Goal: Task Accomplishment & Management: Use online tool/utility

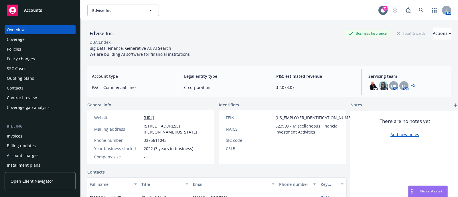
click at [26, 50] on div "Policies" at bounding box center [40, 49] width 66 height 9
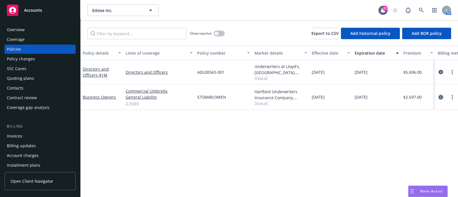
click at [438, 97] on link "circleInformation" at bounding box center [441, 97] width 7 height 7
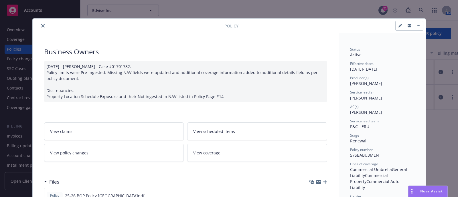
scroll to position [0, 0]
click at [41, 25] on icon "close" at bounding box center [42, 25] width 3 height 3
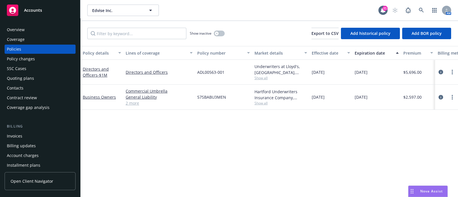
click at [22, 63] on div "Policy changes" at bounding box center [21, 58] width 28 height 9
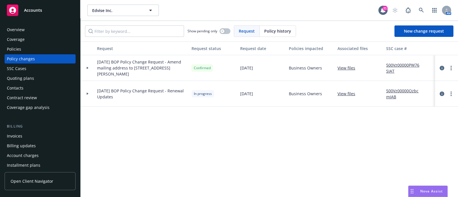
click at [88, 95] on div at bounding box center [87, 94] width 14 height 26
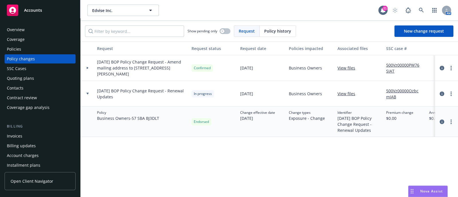
click at [86, 68] on icon at bounding box center [87, 68] width 2 height 2
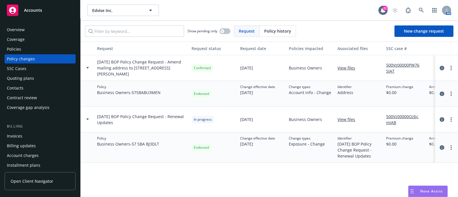
click at [45, 51] on div "Policies" at bounding box center [40, 49] width 66 height 9
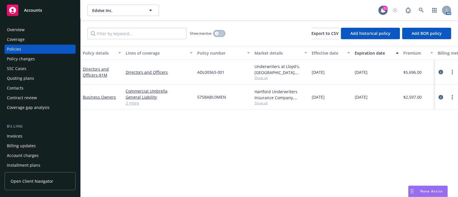
click at [217, 32] on icon "button" at bounding box center [217, 33] width 2 height 2
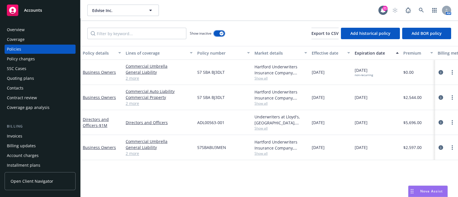
click at [221, 34] on icon "button" at bounding box center [222, 34] width 2 height 2
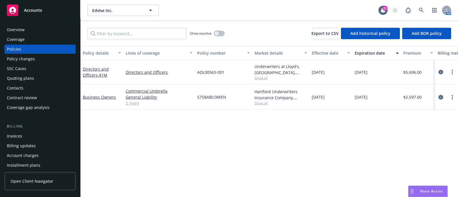
click at [440, 99] on icon "circleInformation" at bounding box center [441, 97] width 5 height 5
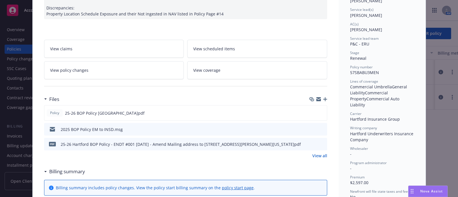
scroll to position [83, 0]
click at [319, 111] on icon "preview file" at bounding box center [321, 113] width 5 height 4
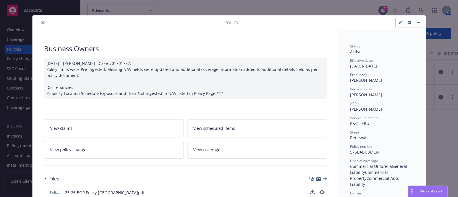
scroll to position [3, 0]
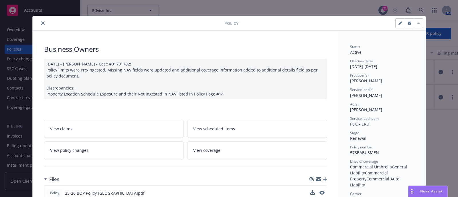
click at [41, 22] on icon "close" at bounding box center [42, 22] width 3 height 3
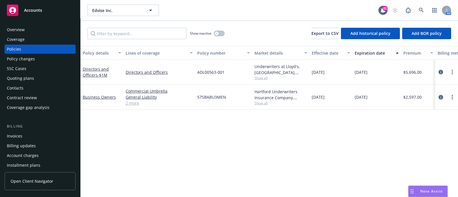
scroll to position [129, 0]
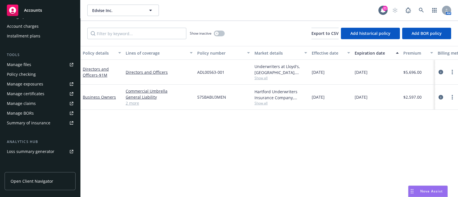
click at [38, 148] on div "Loss summary generator" at bounding box center [31, 151] width 48 height 9
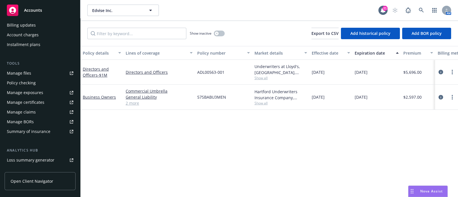
scroll to position [121, 0]
click at [40, 135] on div "Summary of insurance" at bounding box center [29, 131] width 44 height 9
click at [440, 99] on icon "circleInformation" at bounding box center [441, 97] width 5 height 5
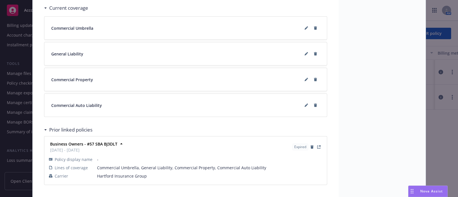
scroll to position [443, 0]
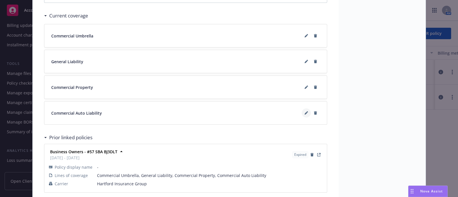
click at [302, 110] on button at bounding box center [306, 113] width 9 height 9
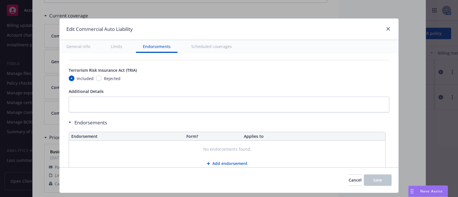
scroll to position [951, 0]
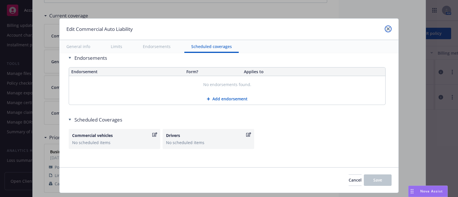
click at [385, 30] on link "close" at bounding box center [388, 28] width 7 height 7
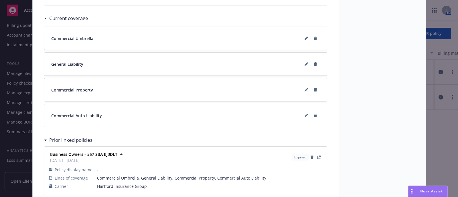
scroll to position [424, 0]
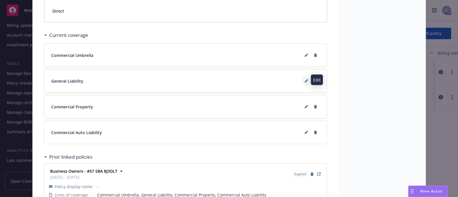
click at [305, 80] on icon at bounding box center [306, 81] width 3 height 3
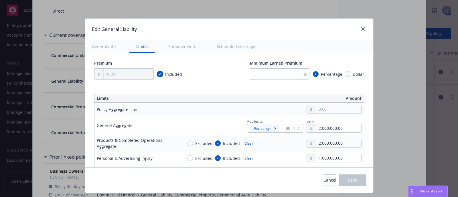
scroll to position [206, 0]
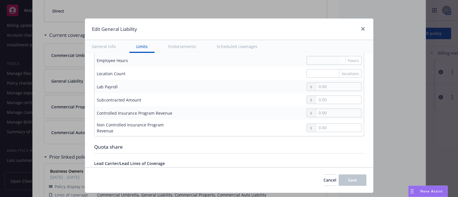
type textarea "x"
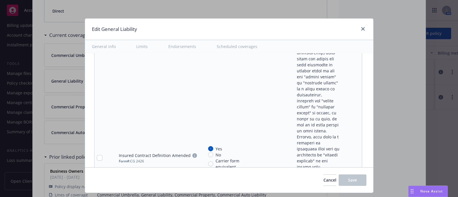
scroll to position [1595, 0]
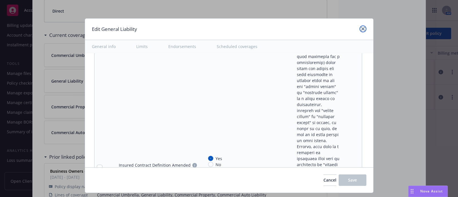
click at [362, 26] on link "close" at bounding box center [363, 28] width 7 height 7
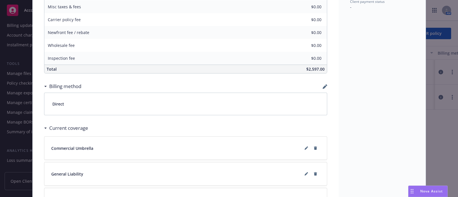
scroll to position [469, 0]
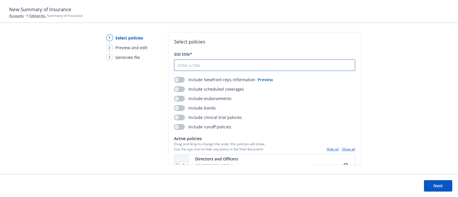
click at [189, 64] on input "SOI title*" at bounding box center [264, 65] width 181 height 11
type input "[DATE] - [DATE] Edvise Inc. SOI"
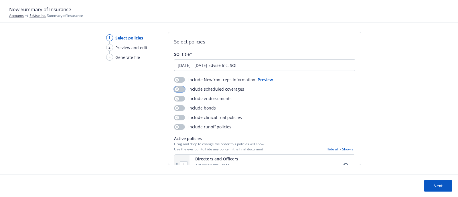
click at [179, 90] on button "button" at bounding box center [179, 89] width 11 height 6
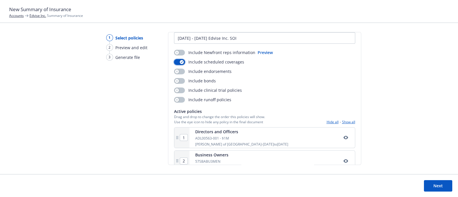
scroll to position [39, 0]
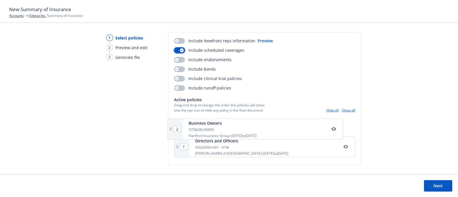
drag, startPoint x: 309, startPoint y: 154, endPoint x: 306, endPoint y: 129, distance: 24.5
click at [306, 129] on div "1 Directors and Officers ADL00563-001 - $1M Lloyd's of London - [DATE] to [DATE…" at bounding box center [264, 138] width 181 height 44
type input "2"
type input "1"
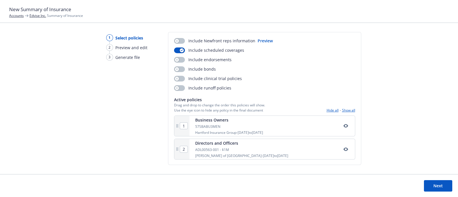
click at [434, 184] on button "Next" at bounding box center [438, 185] width 28 height 11
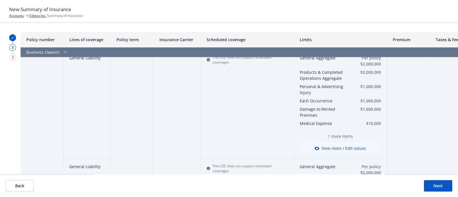
scroll to position [285, 0]
click at [324, 147] on button "View more / Edit values" at bounding box center [340, 147] width 81 height 11
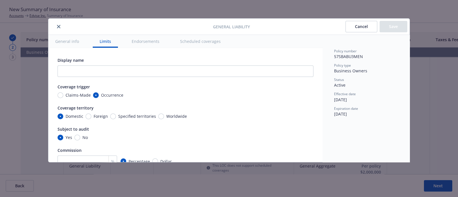
scroll to position [160, 0]
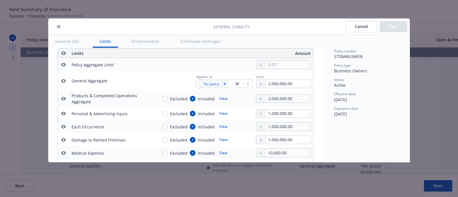
click at [353, 26] on button "Cancel" at bounding box center [362, 26] width 32 height 11
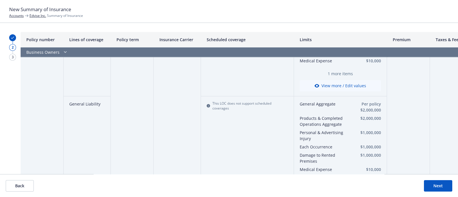
scroll to position [387, 0]
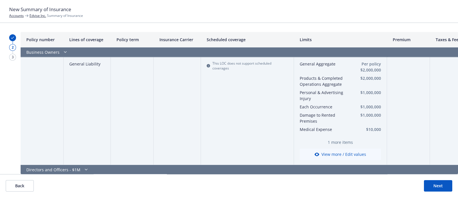
click at [325, 150] on button "View more / Edit values" at bounding box center [340, 154] width 81 height 11
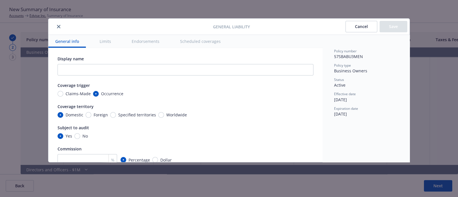
scroll to position [0, 0]
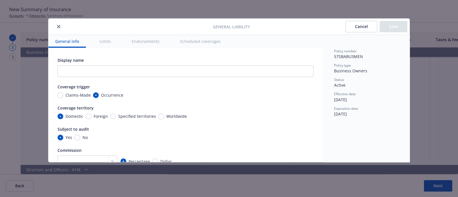
click at [349, 26] on button "Cancel" at bounding box center [362, 26] width 32 height 11
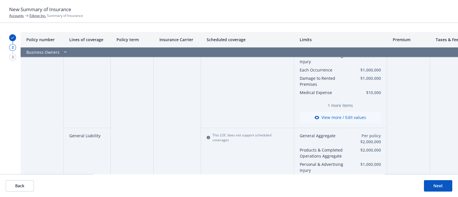
scroll to position [311, 0]
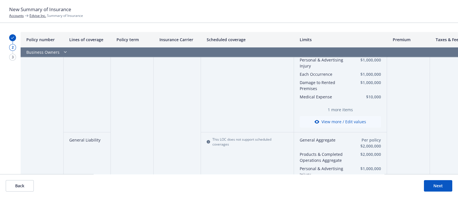
click at [335, 121] on button "View more / Edit values" at bounding box center [340, 121] width 81 height 11
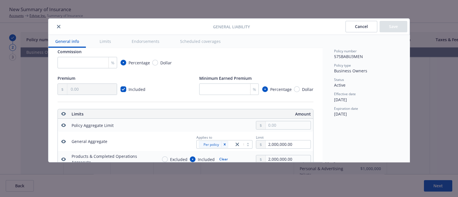
scroll to position [61, 0]
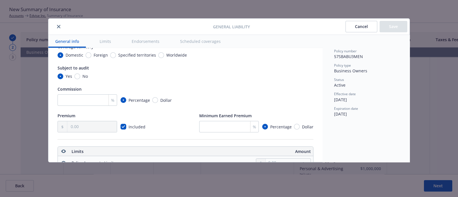
click at [357, 24] on button "Cancel" at bounding box center [362, 26] width 32 height 11
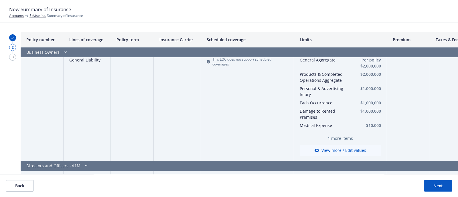
scroll to position [391, 0]
click at [334, 154] on button "View more / Edit values" at bounding box center [340, 150] width 81 height 11
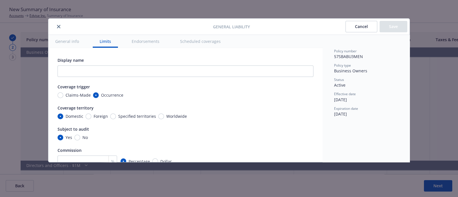
scroll to position [160, 0]
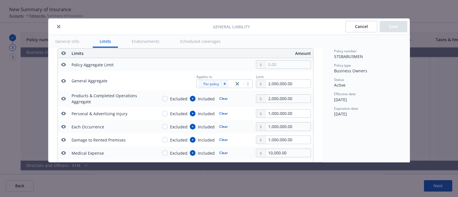
click at [60, 54] on button at bounding box center [63, 53] width 7 height 7
click at [63, 53] on icon "button" at bounding box center [63, 53] width 5 height 5
click at [394, 27] on button "Save" at bounding box center [394, 26] width 28 height 11
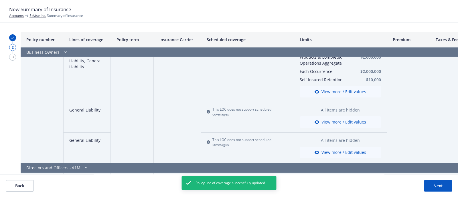
scroll to position [232, 0]
click at [97, 130] on div "General Liability" at bounding box center [87, 118] width 47 height 30
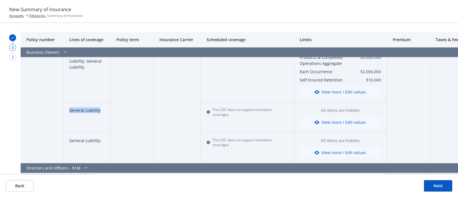
click at [333, 118] on button "View more / Edit values" at bounding box center [340, 122] width 81 height 11
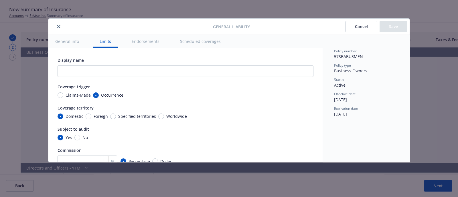
scroll to position [160, 0]
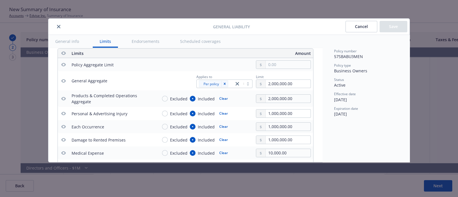
click at [62, 52] on icon "button" at bounding box center [63, 53] width 5 height 3
click at [391, 25] on button "Save" at bounding box center [394, 26] width 28 height 11
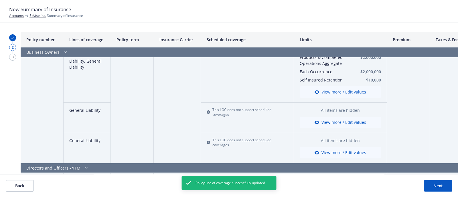
click at [324, 127] on button "View more / Edit values" at bounding box center [340, 122] width 81 height 11
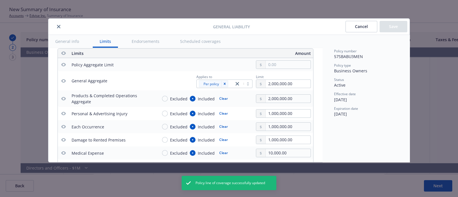
click at [64, 51] on icon "button" at bounding box center [63, 53] width 5 height 5
click at [66, 51] on button "button" at bounding box center [63, 53] width 7 height 7
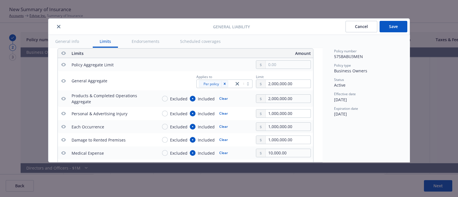
click at [66, 51] on button "button" at bounding box center [63, 53] width 7 height 7
click at [64, 52] on icon "button" at bounding box center [63, 53] width 5 height 5
click at [59, 53] on th at bounding box center [63, 53] width 11 height 9
click at [63, 53] on icon "button" at bounding box center [63, 53] width 5 height 5
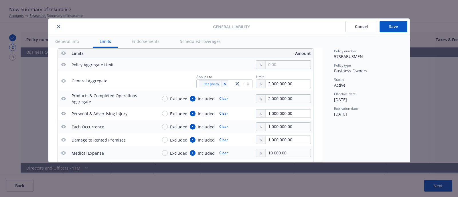
click at [63, 53] on icon "button" at bounding box center [63, 53] width 5 height 5
click at [386, 25] on button "Save" at bounding box center [394, 26] width 28 height 11
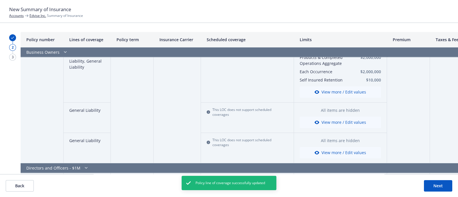
click at [334, 148] on button "View more / Edit values" at bounding box center [340, 152] width 81 height 11
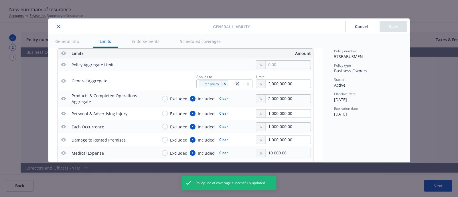
click at [63, 53] on icon "button" at bounding box center [63, 53] width 5 height 5
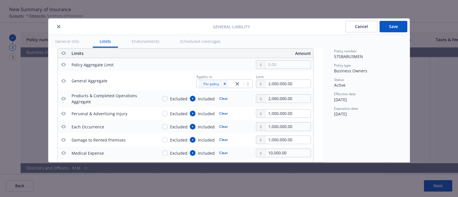
type textarea "x"
drag, startPoint x: 55, startPoint y: 23, endPoint x: 57, endPoint y: 25, distance: 3.0
click at [57, 25] on div at bounding box center [132, 26] width 162 height 7
click at [57, 25] on icon "close" at bounding box center [58, 26] width 3 height 3
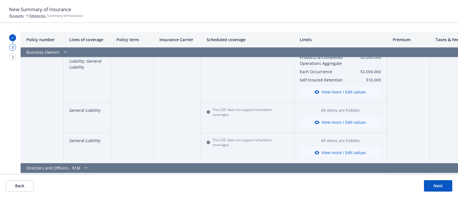
drag, startPoint x: 25, startPoint y: 180, endPoint x: 26, endPoint y: 188, distance: 8.1
click at [26, 188] on button "Back" at bounding box center [20, 185] width 28 height 11
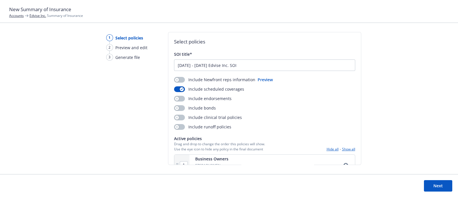
click at [26, 188] on footer "Next" at bounding box center [229, 185] width 458 height 23
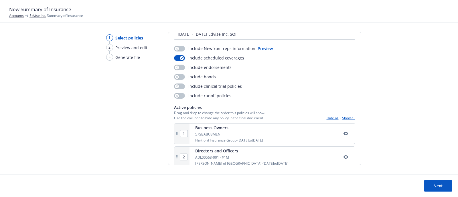
scroll to position [39, 0]
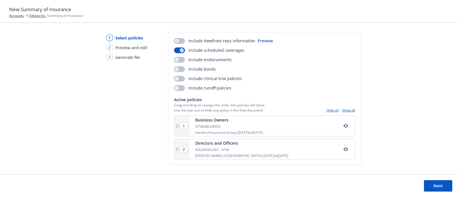
click at [449, 187] on button "Next" at bounding box center [438, 185] width 28 height 11
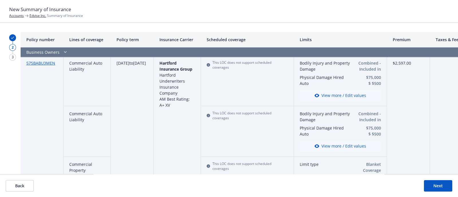
scroll to position [0, 0]
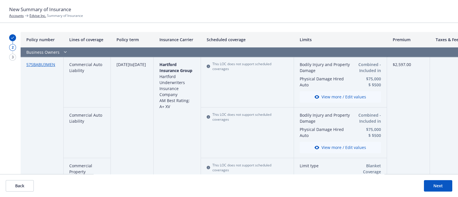
click at [427, 183] on button "Next" at bounding box center [438, 185] width 28 height 11
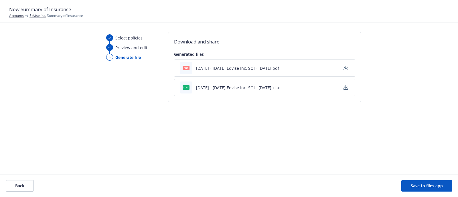
drag, startPoint x: 301, startPoint y: 71, endPoint x: 340, endPoint y: 68, distance: 39.3
click at [340, 68] on div "pdf [DATE] - [DATE] Edvise Inc. SOI - [DATE].pdf" at bounding box center [264, 68] width 181 height 17
click at [346, 66] on icon "button" at bounding box center [346, 68] width 5 height 5
click at [24, 185] on button "Back" at bounding box center [20, 185] width 28 height 11
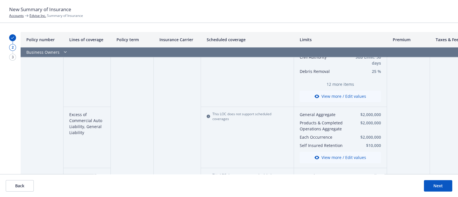
scroll to position [166, 0]
click at [15, 184] on button "Back" at bounding box center [20, 185] width 28 height 11
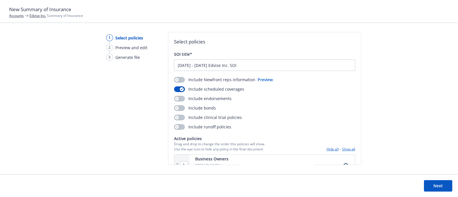
scroll to position [39, 0]
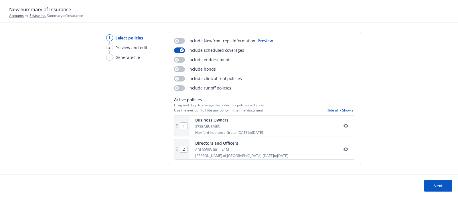
click at [45, 16] on link "Edvise Inc." at bounding box center [37, 15] width 17 height 5
